Goal: Information Seeking & Learning: Learn about a topic

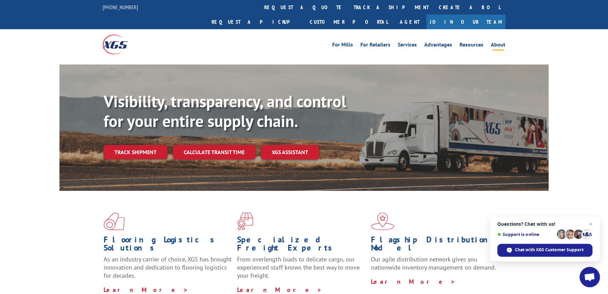
click at [495, 42] on link "About" at bounding box center [498, 45] width 15 height 7
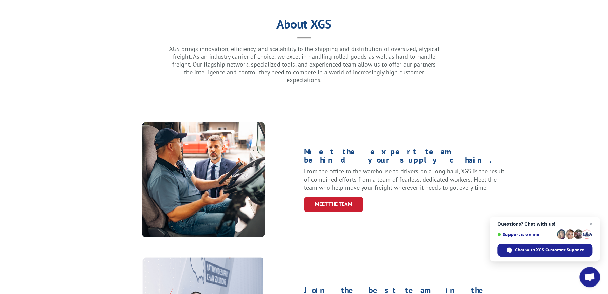
scroll to position [226, 0]
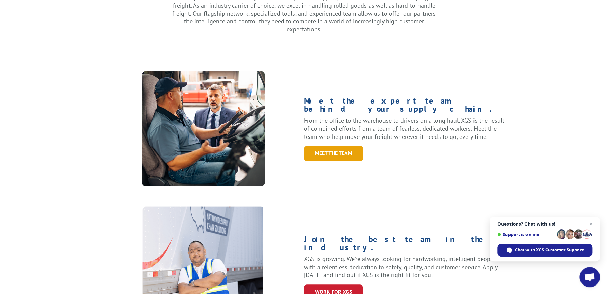
click at [329, 146] on link "Meet the Team" at bounding box center [333, 153] width 59 height 15
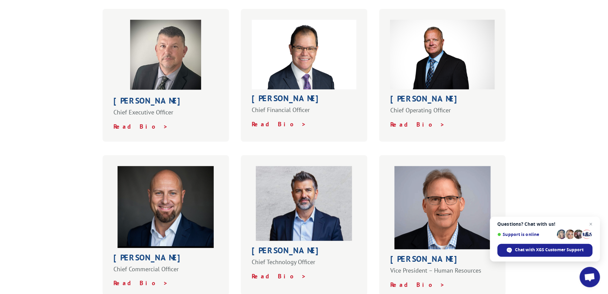
scroll to position [254, 0]
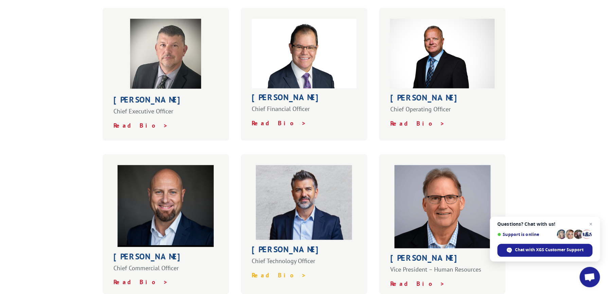
click at [265, 272] on strong "Read Bio >" at bounding box center [279, 276] width 55 height 8
click at [127, 278] on strong "Read Bio >" at bounding box center [141, 282] width 55 height 8
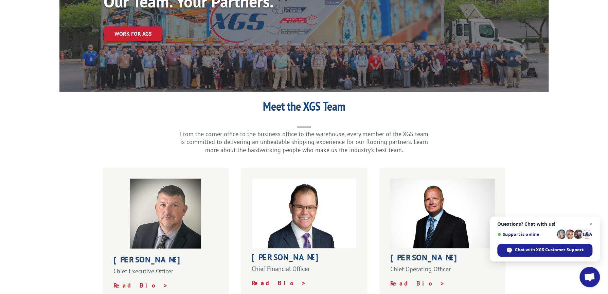
scroll to position [84, 0]
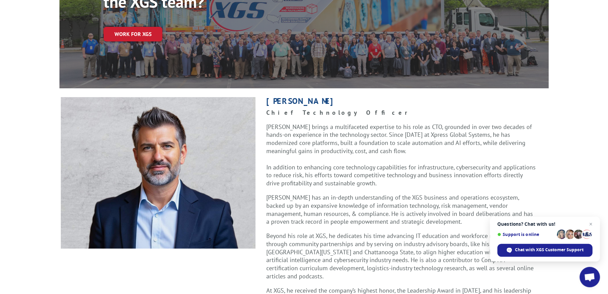
scroll to position [170, 0]
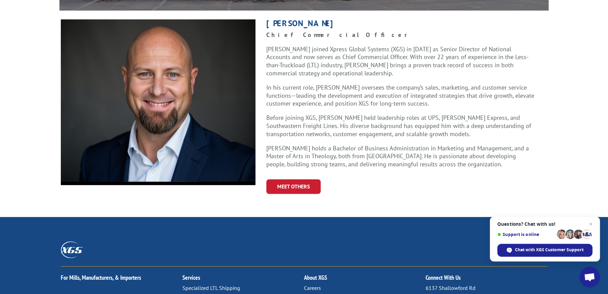
scroll to position [113, 0]
